Goal: Navigation & Orientation: Find specific page/section

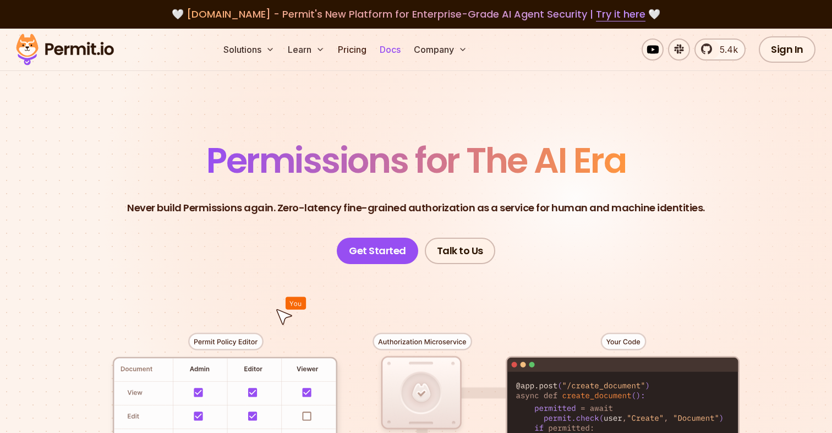
click at [389, 48] on link "Docs" at bounding box center [390, 50] width 30 height 22
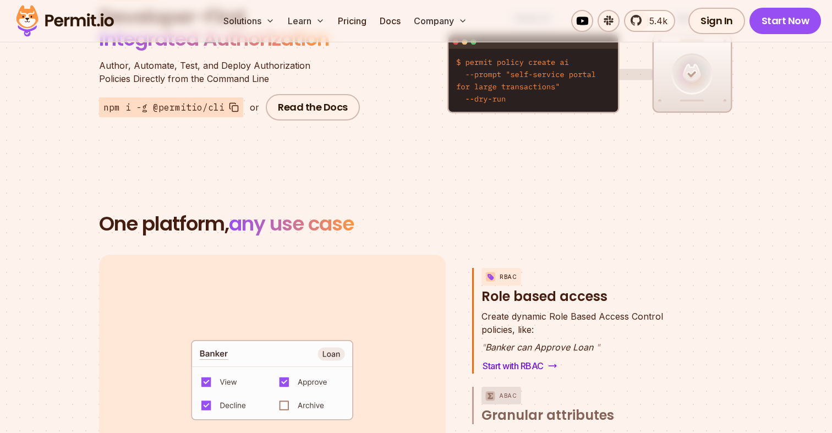
scroll to position [1428, 0]
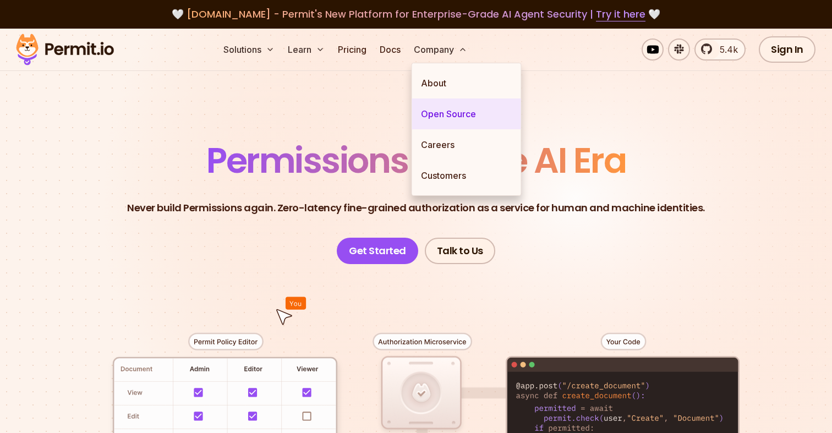
click at [461, 121] on link "Open Source" at bounding box center [466, 114] width 109 height 31
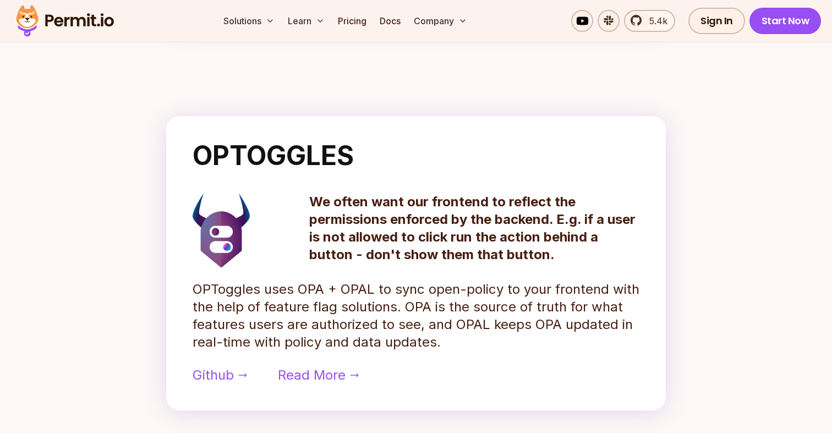
scroll to position [958, 0]
